Goal: Task Accomplishment & Management: Manage account settings

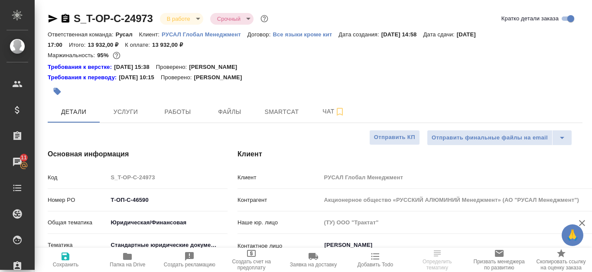
select select "RU"
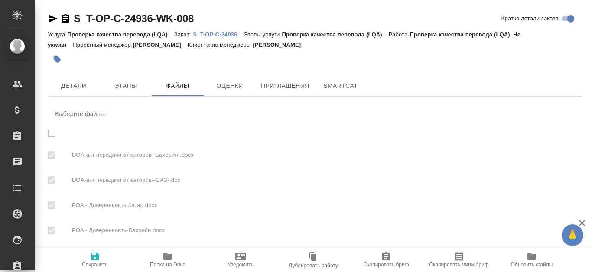
checkbox input "true"
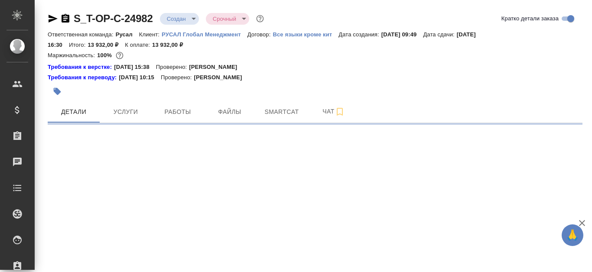
select select "RU"
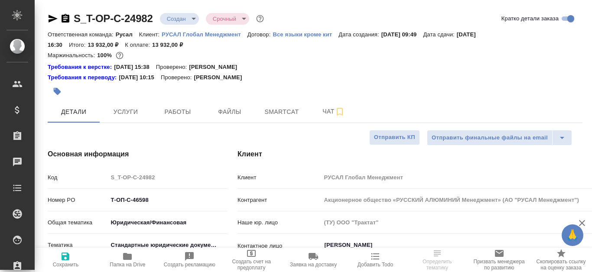
type textarea "x"
click at [233, 119] on button "Файлы" at bounding box center [230, 112] width 52 height 22
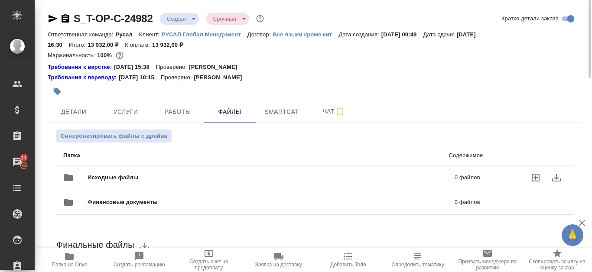
click at [324, 169] on div "Исходные файлы 0 файлов" at bounding box center [271, 177] width 417 height 21
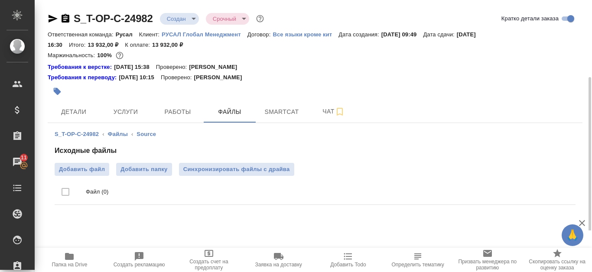
scroll to position [42, 0]
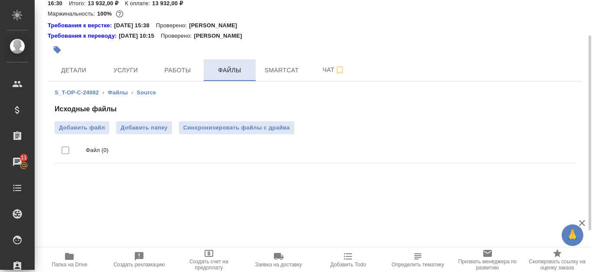
click at [229, 71] on span "Файлы" at bounding box center [230, 70] width 42 height 11
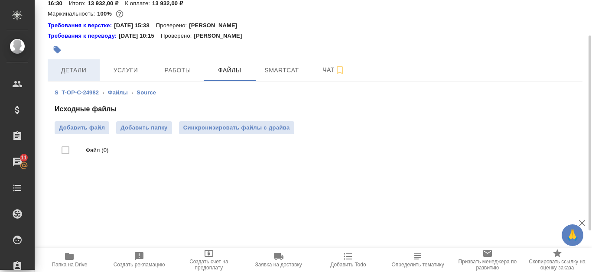
click at [75, 68] on span "Детали" at bounding box center [74, 70] width 42 height 11
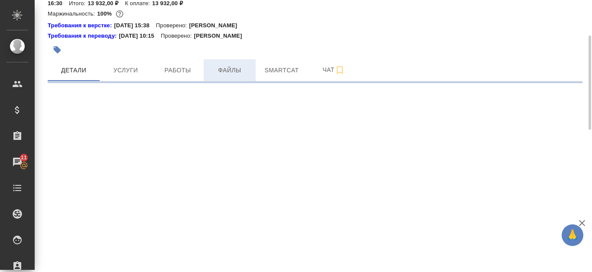
select select "RU"
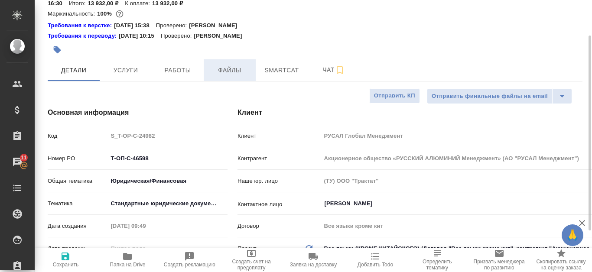
type textarea "x"
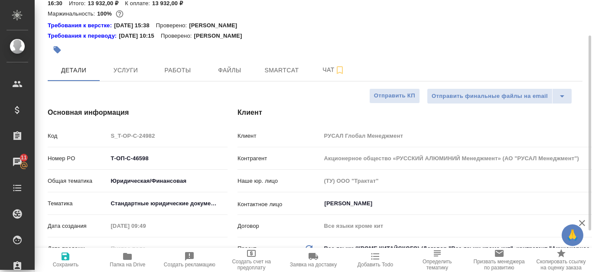
type textarea "x"
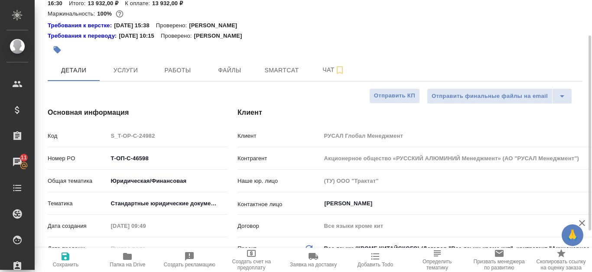
type textarea "x"
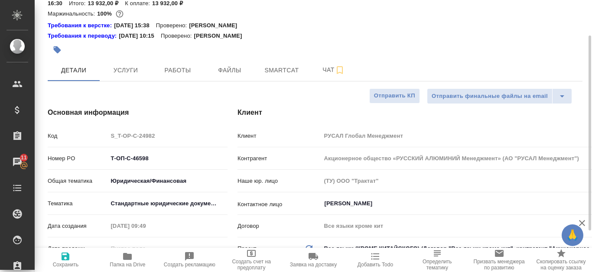
type textarea "x"
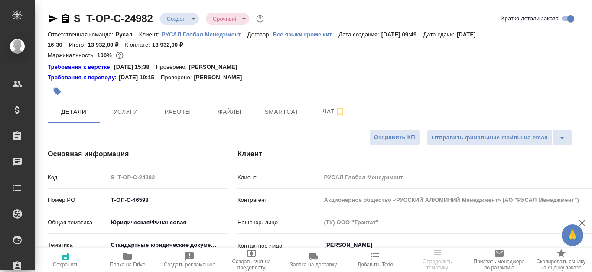
select select "RU"
click at [230, 109] on span "Файлы" at bounding box center [230, 112] width 42 height 11
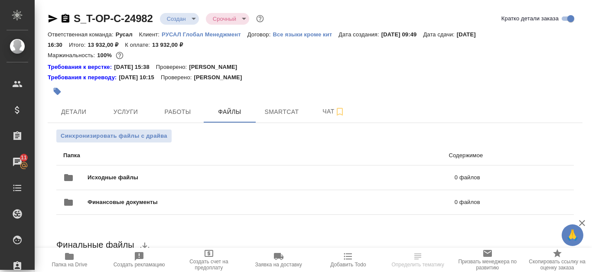
click at [71, 260] on icon "button" at bounding box center [69, 256] width 9 height 7
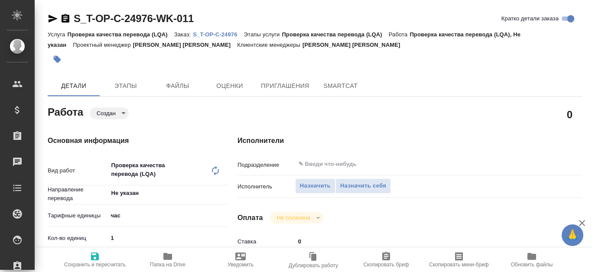
type textarea "x"
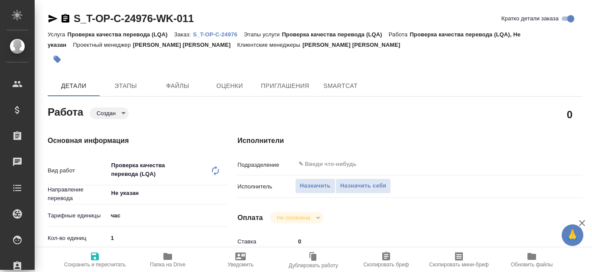
type textarea "x"
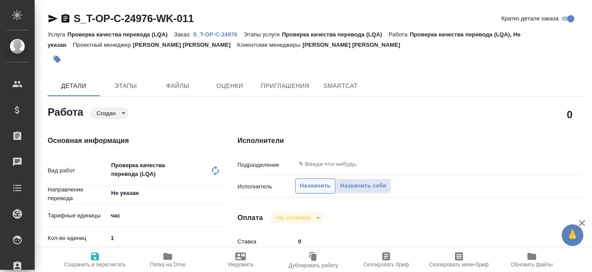
type textarea "x"
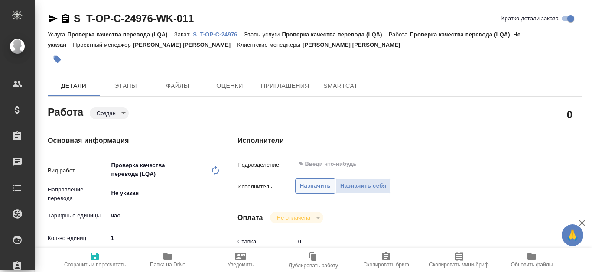
click at [322, 182] on span "Назначить" at bounding box center [315, 186] width 31 height 10
type textarea "x"
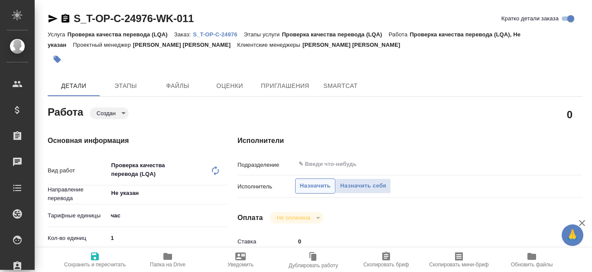
type textarea "x"
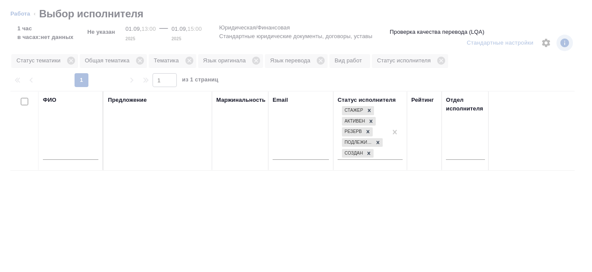
type textarea "x"
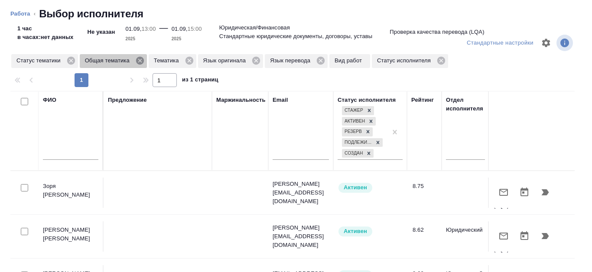
click at [140, 62] on icon at bounding box center [140, 61] width 8 height 8
click at [119, 62] on icon at bounding box center [120, 61] width 8 height 8
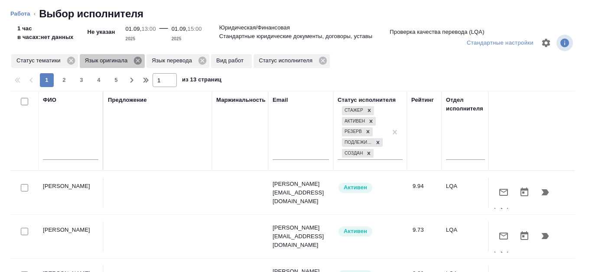
click at [139, 64] on icon at bounding box center [138, 61] width 8 height 8
click at [137, 63] on icon at bounding box center [135, 61] width 8 height 8
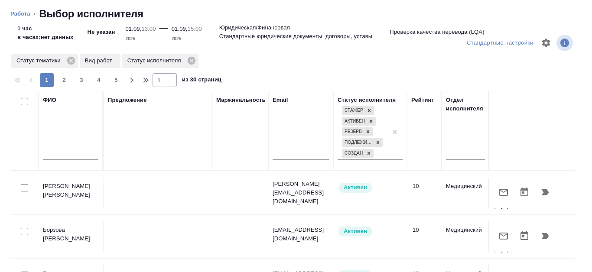
click at [111, 61] on p "Вид работ" at bounding box center [100, 60] width 30 height 9
click at [191, 62] on icon at bounding box center [191, 61] width 8 height 8
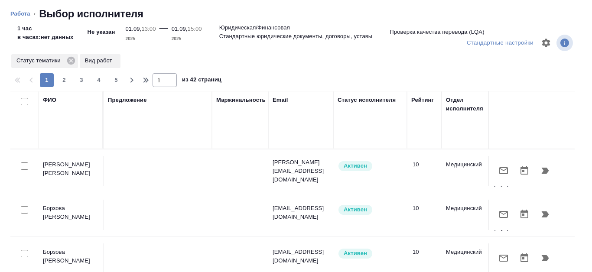
click at [60, 129] on input "text" at bounding box center [70, 132] width 55 height 11
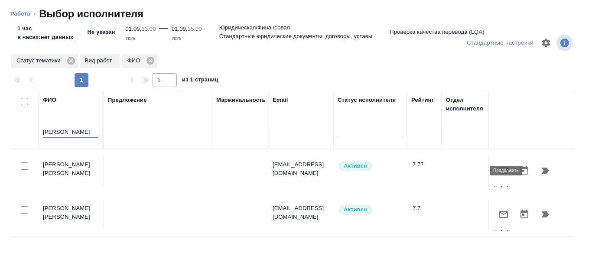
type input "Канатаева"
click at [540, 176] on button "button" at bounding box center [545, 170] width 21 height 21
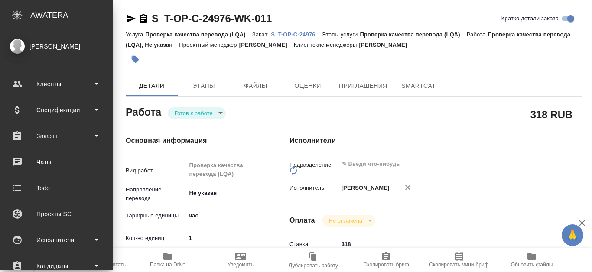
type textarea "x"
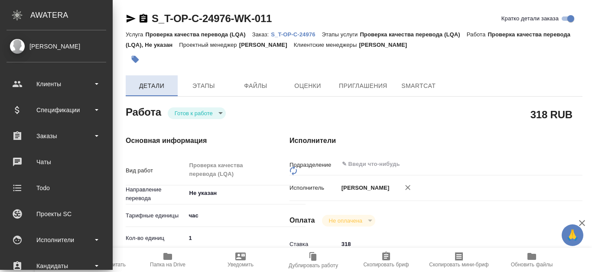
type textarea "x"
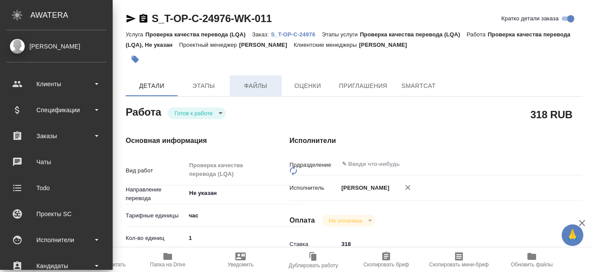
type textarea "x"
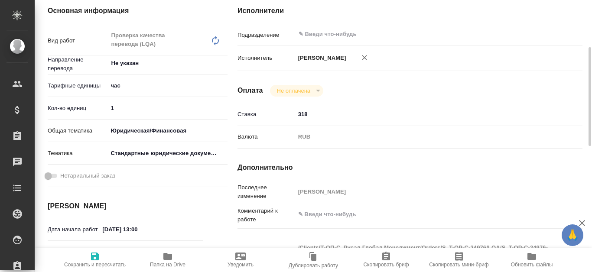
type textarea "x"
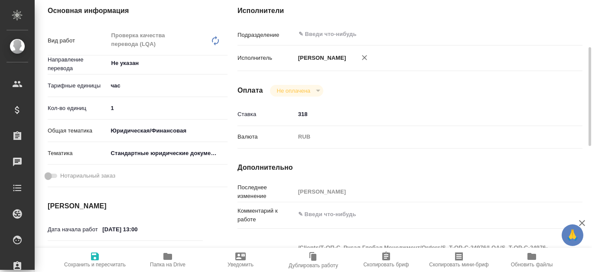
scroll to position [43, 0]
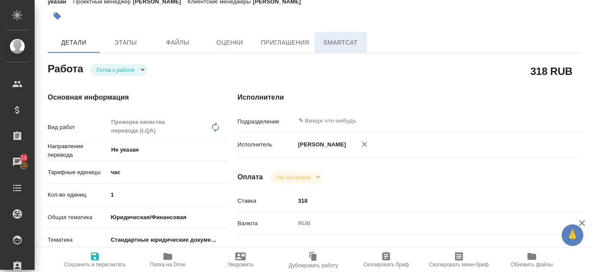
click at [365, 44] on button "SmartCat" at bounding box center [341, 42] width 52 height 21
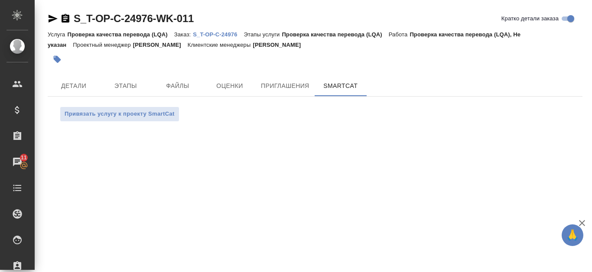
click at [206, 34] on p "S_T-OP-C-24976" at bounding box center [218, 34] width 51 height 6
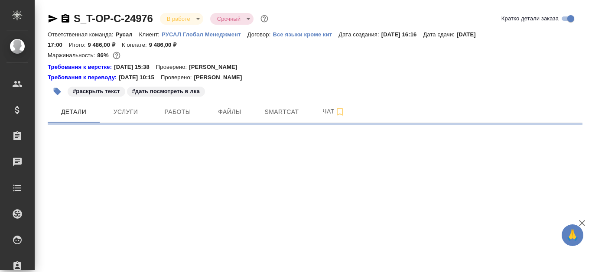
select select "RU"
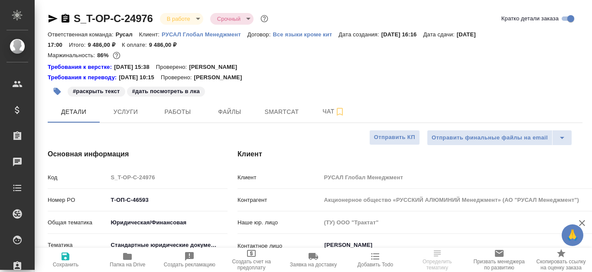
type textarea "x"
click at [271, 115] on span "Smartcat" at bounding box center [282, 112] width 42 height 11
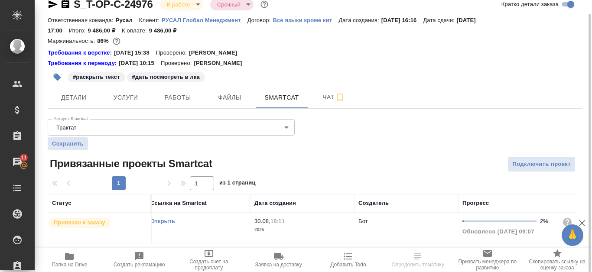
scroll to position [0, 111]
drag, startPoint x: 313, startPoint y: 241, endPoint x: 261, endPoint y: 239, distance: 52.5
click at [261, 239] on td "30.08, 18:11 2025" at bounding box center [301, 228] width 104 height 30
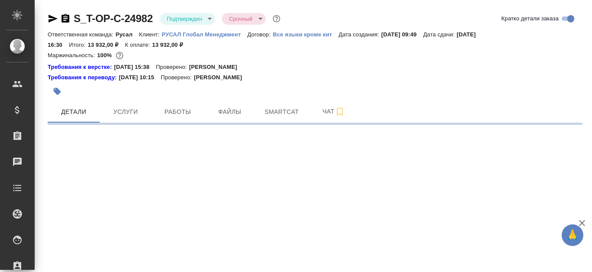
select select "RU"
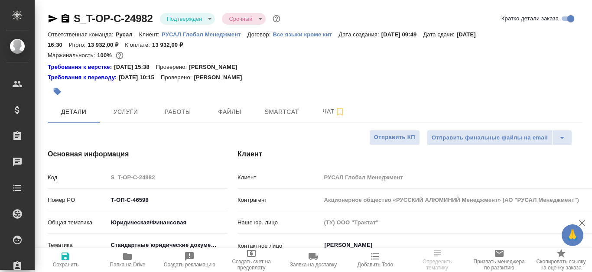
type textarea "x"
click at [65, 19] on icon "button" at bounding box center [66, 18] width 8 height 9
type textarea "x"
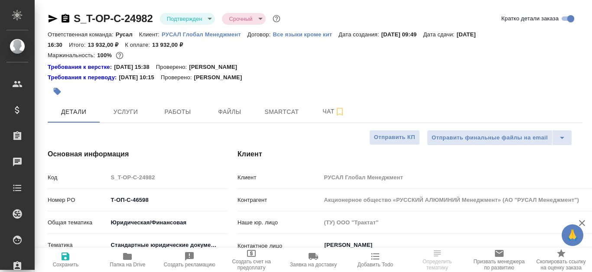
type textarea "x"
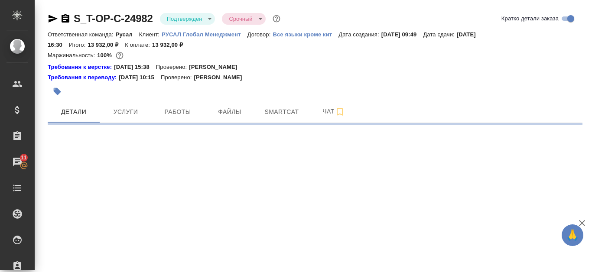
select select "RU"
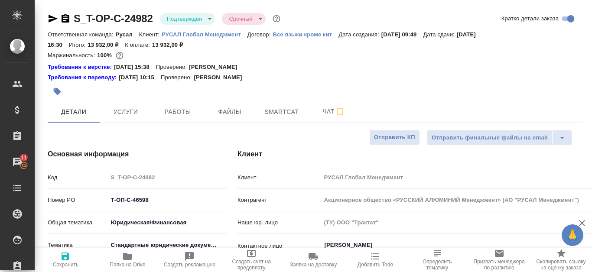
type textarea "x"
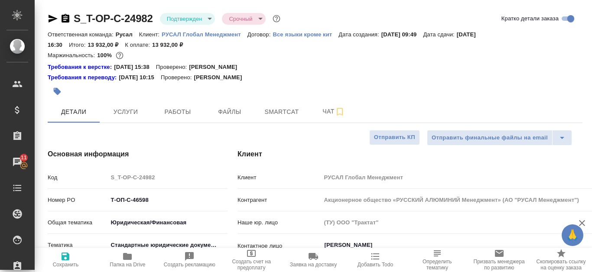
type textarea "x"
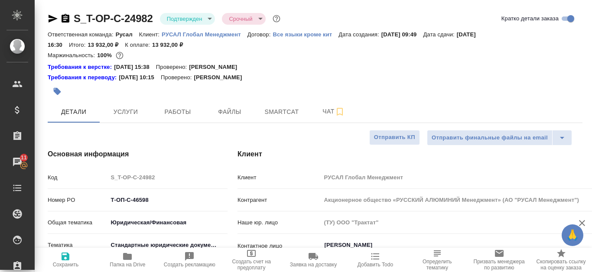
type textarea "x"
